Goal: Task Accomplishment & Management: Manage account settings

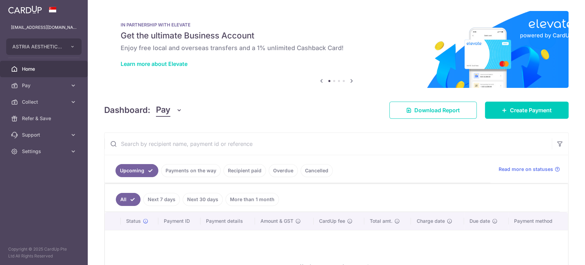
click at [173, 111] on button "Pay" at bounding box center [169, 110] width 26 height 13
click at [183, 150] on link "Collect" at bounding box center [191, 146] width 71 height 16
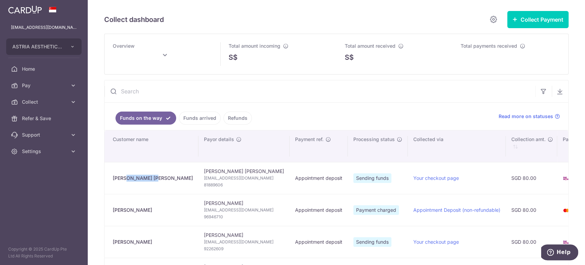
drag, startPoint x: 142, startPoint y: 178, endPoint x: 113, endPoint y: 178, distance: 29.2
click at [113, 178] on div "Yee Rui Lim" at bounding box center [153, 178] width 80 height 7
copy div "Yee Rui Lim"
click at [204, 176] on span "Yeerui89@hotmail.com" at bounding box center [244, 178] width 80 height 7
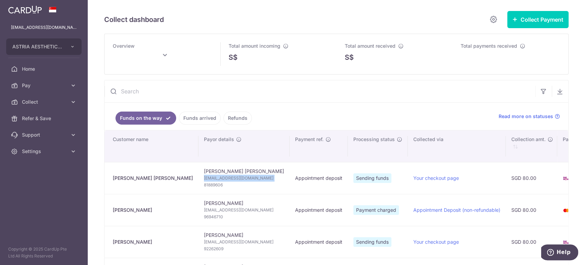
click at [204, 176] on span "Yeerui89@hotmail.com" at bounding box center [244, 178] width 80 height 7
copy td "Yeerui89@hotmail.com"
click at [204, 185] on span "81889606" at bounding box center [244, 184] width 80 height 7
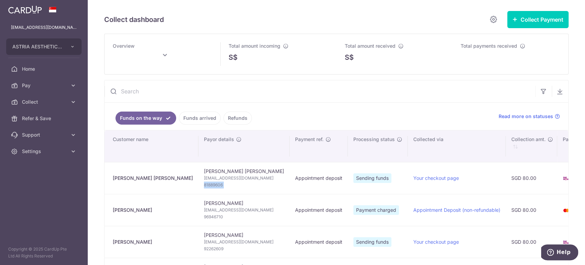
copy tr "81889606"
type input "August 2025"
